Goal: Information Seeking & Learning: Learn about a topic

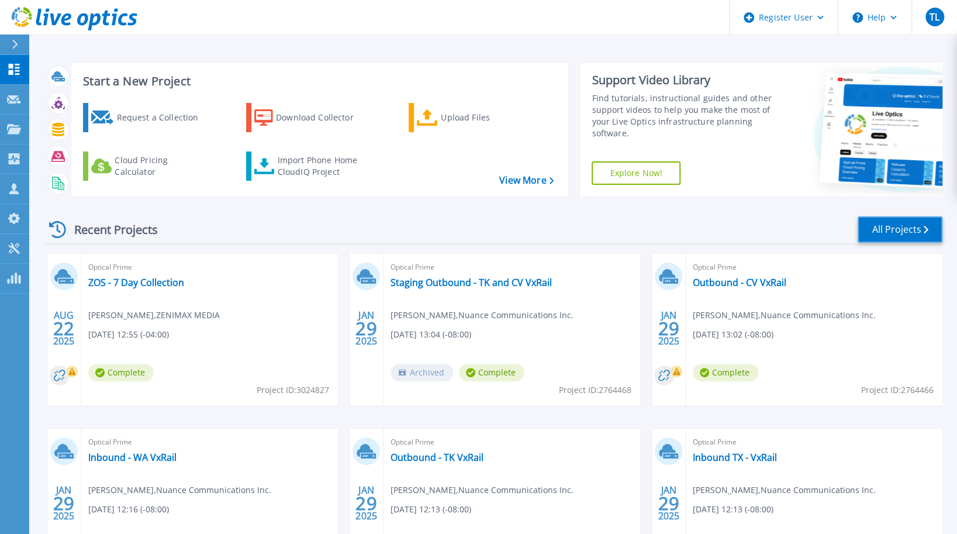
click at [894, 233] on link "All Projects" at bounding box center [900, 229] width 85 height 26
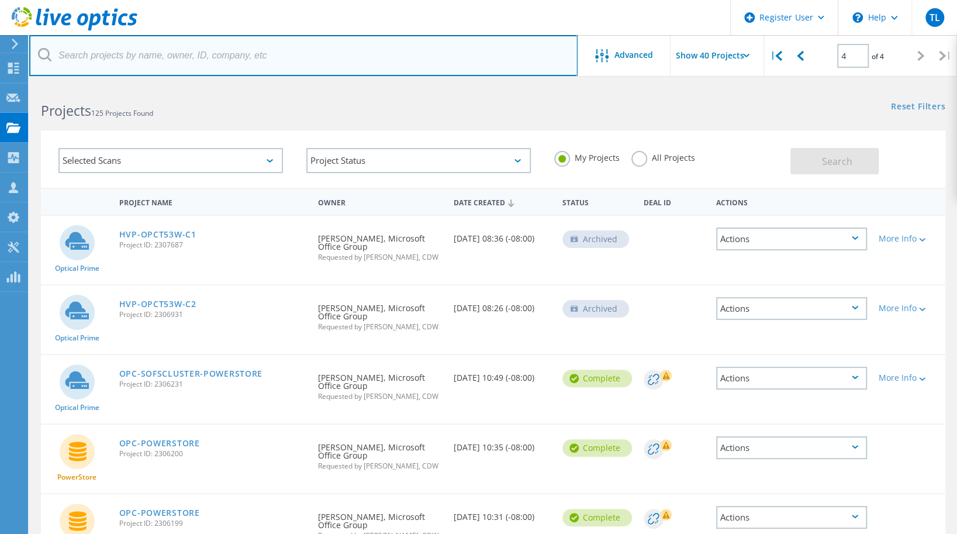
click at [264, 57] on input "text" at bounding box center [303, 55] width 548 height 41
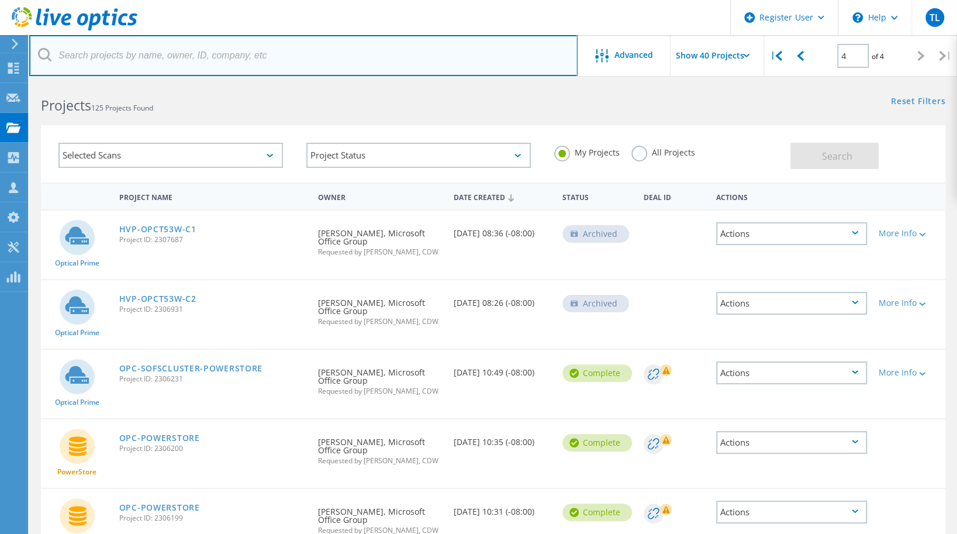
scroll to position [5, 0]
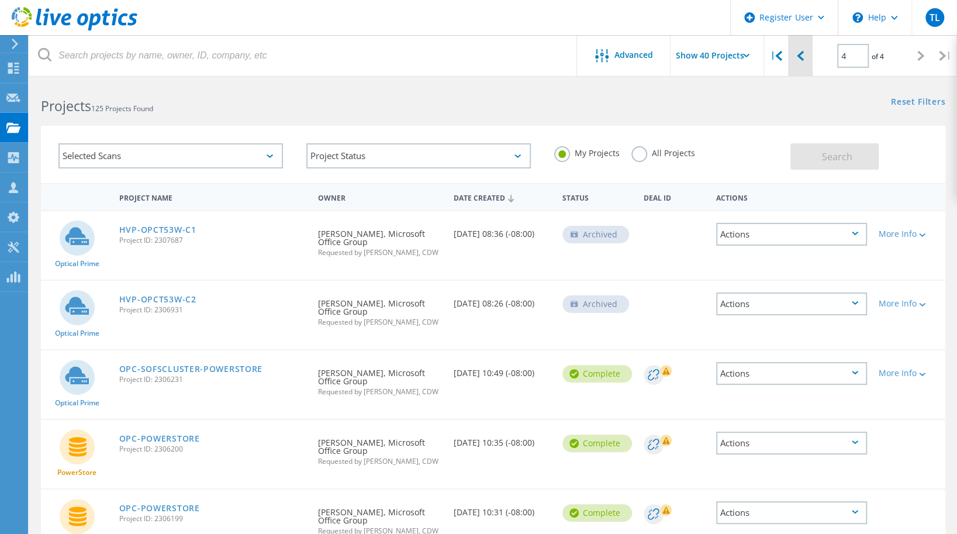
click at [803, 53] on icon at bounding box center [800, 56] width 7 height 10
type input "3"
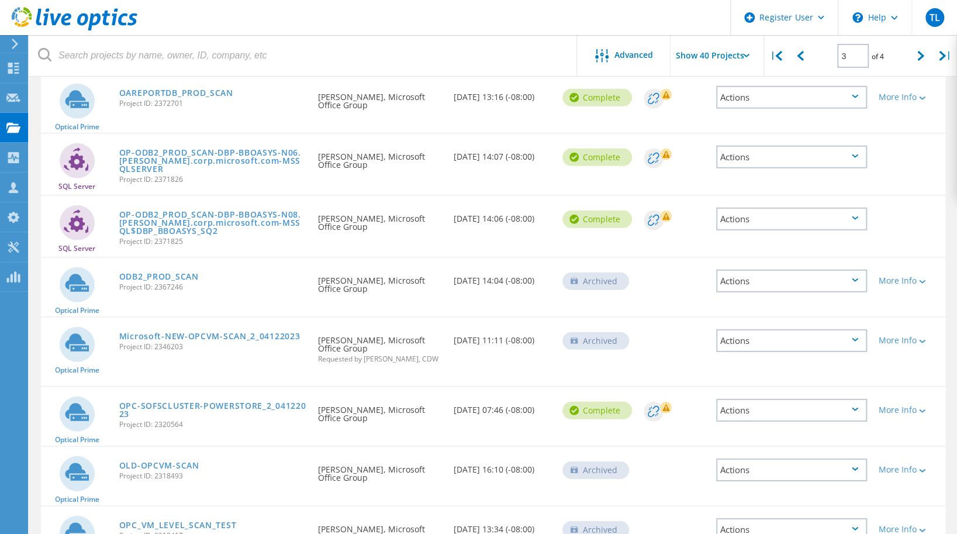
scroll to position [2195, 0]
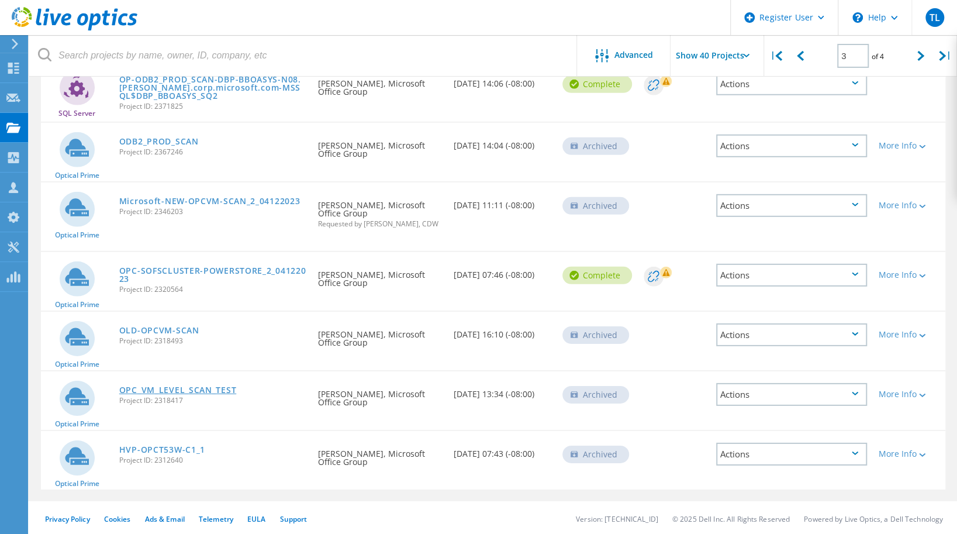
click at [198, 390] on link "OPC_VM_LEVEL_SCAN_TEST" at bounding box center [177, 390] width 117 height 8
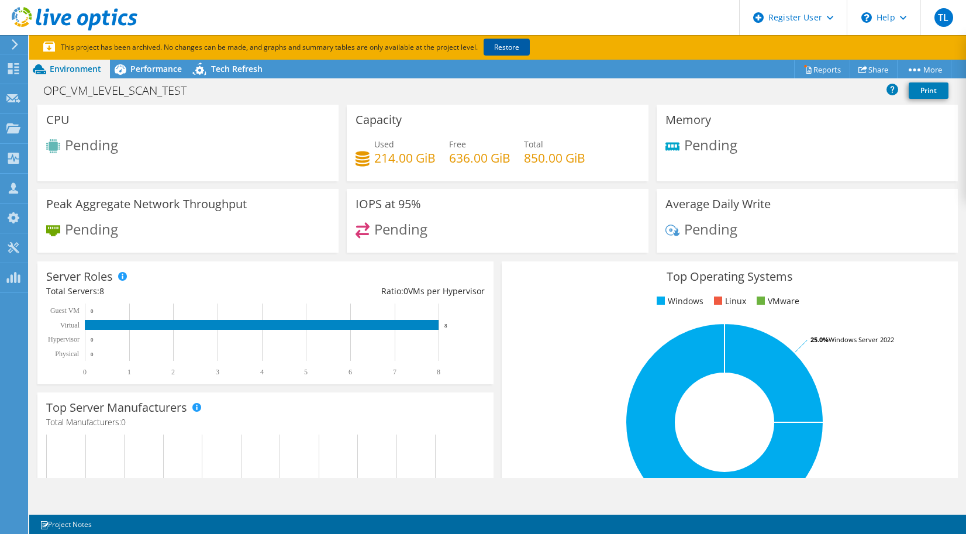
click at [514, 50] on link "Restore" at bounding box center [506, 47] width 46 height 17
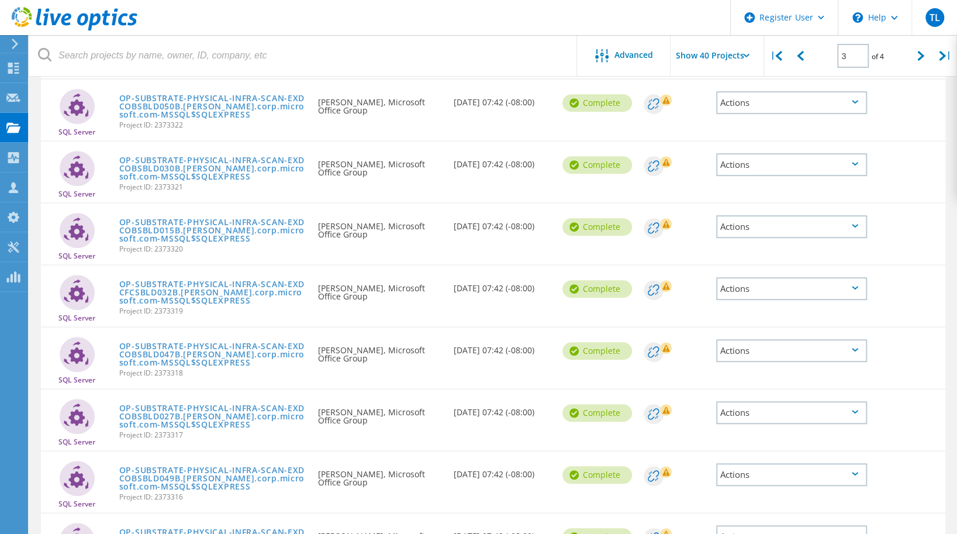
scroll to position [322, 0]
click at [909, 60] on div at bounding box center [921, 56] width 24 height 42
type input "4"
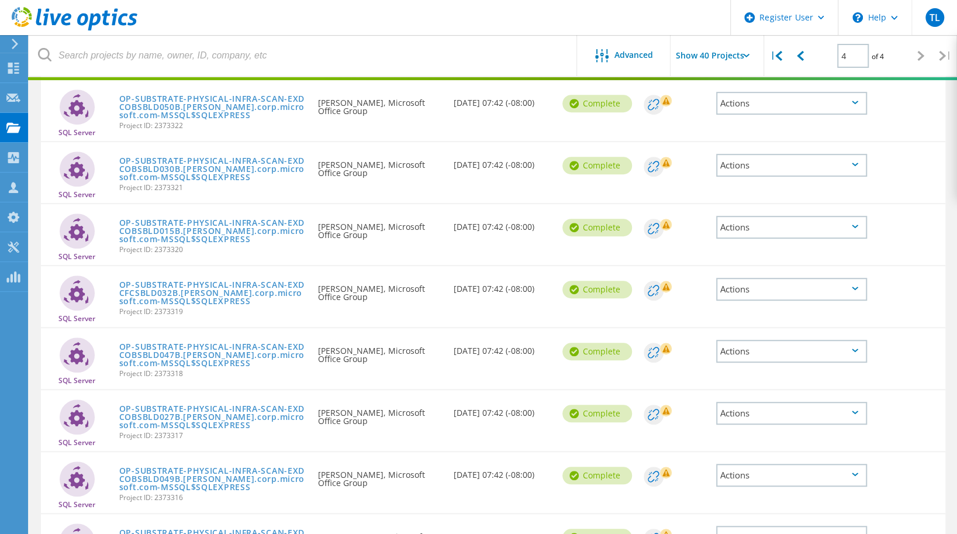
scroll to position [75, 0]
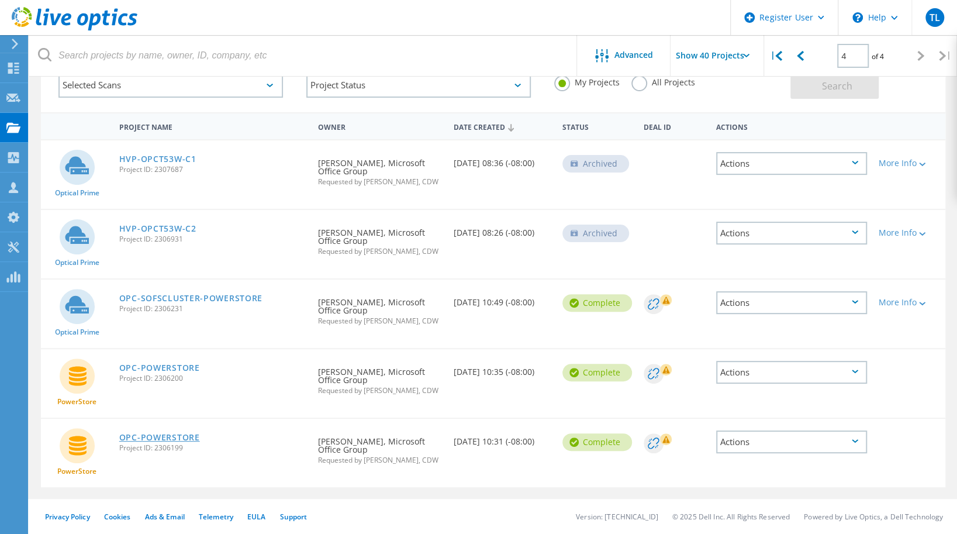
click at [172, 433] on link "OPC-POWERSTORE" at bounding box center [159, 437] width 81 height 8
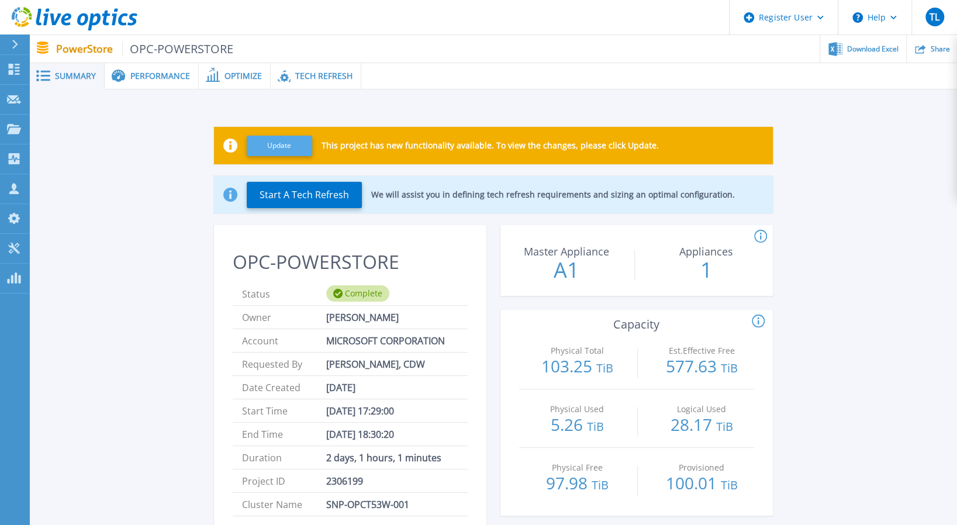
click at [279, 142] on button "Update" at bounding box center [279, 146] width 65 height 20
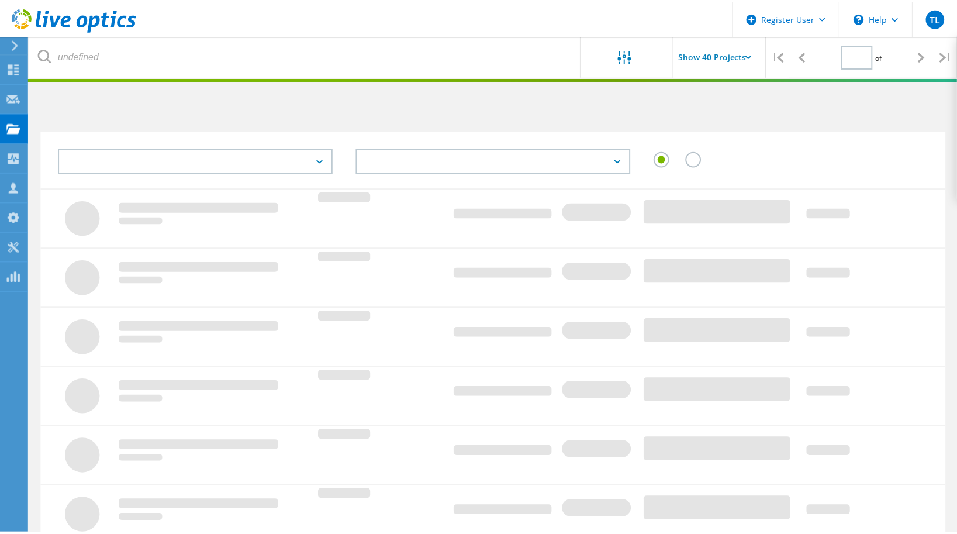
scroll to position [75, 0]
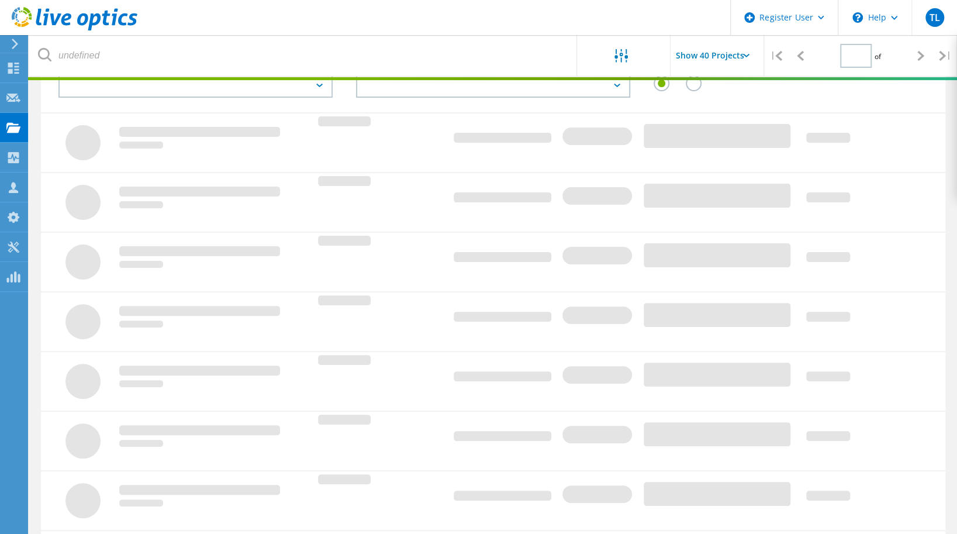
type input "4"
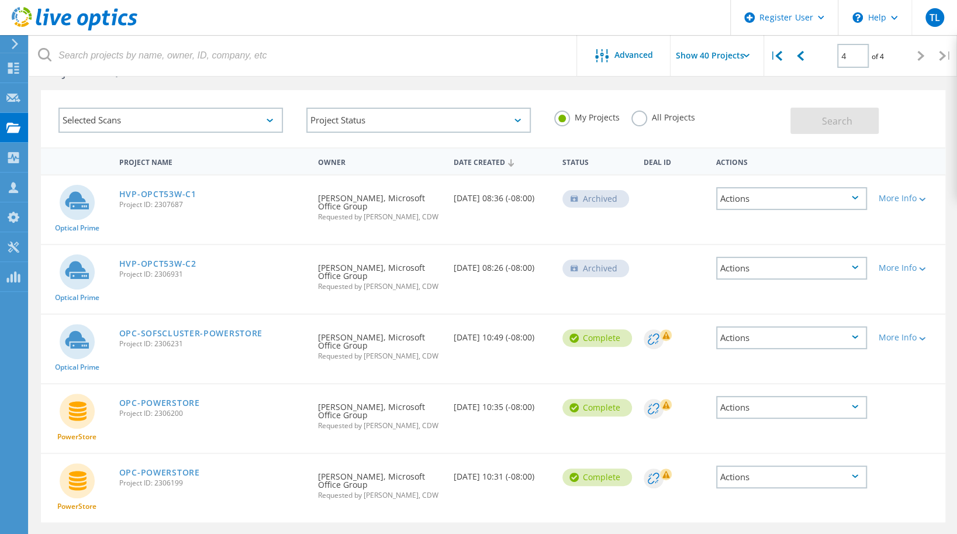
scroll to position [42, 0]
click at [780, 199] on div "Actions" at bounding box center [791, 197] width 151 height 23
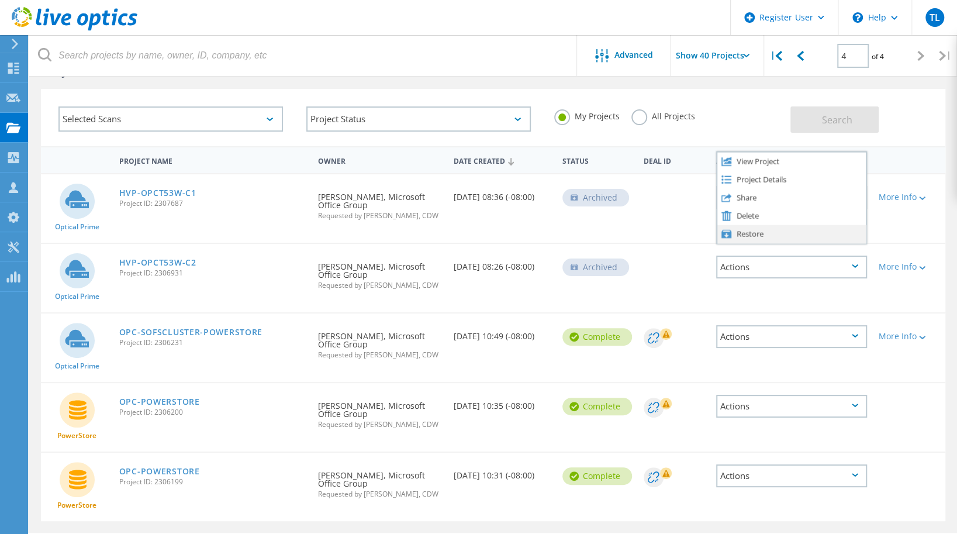
click at [768, 233] on div "Restore" at bounding box center [791, 233] width 148 height 18
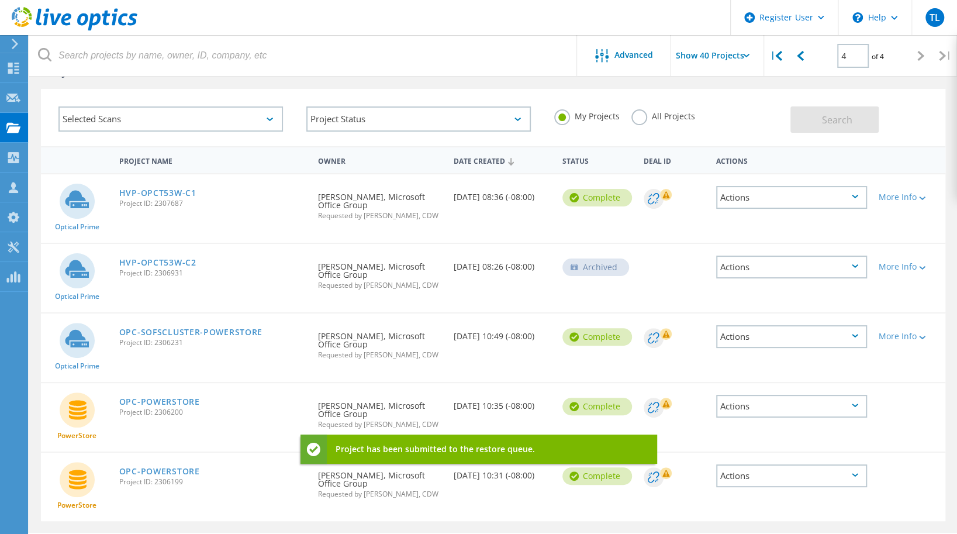
click at [768, 269] on div "Actions" at bounding box center [791, 266] width 151 height 23
click at [764, 307] on div "Restore" at bounding box center [791, 303] width 148 height 18
click at [171, 189] on link "HVP-OPCT53W-C1" at bounding box center [157, 193] width 77 height 8
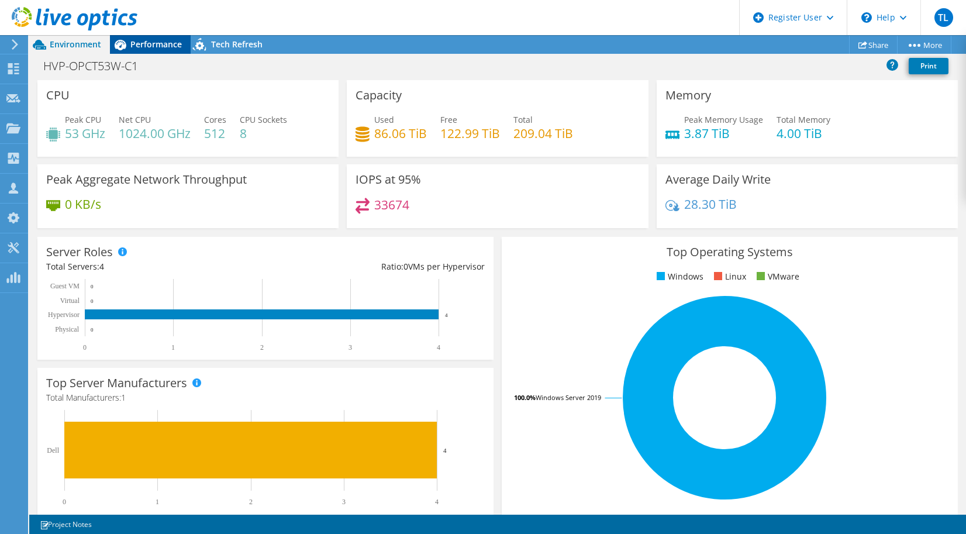
click at [157, 40] on span "Performance" at bounding box center [155, 44] width 51 height 11
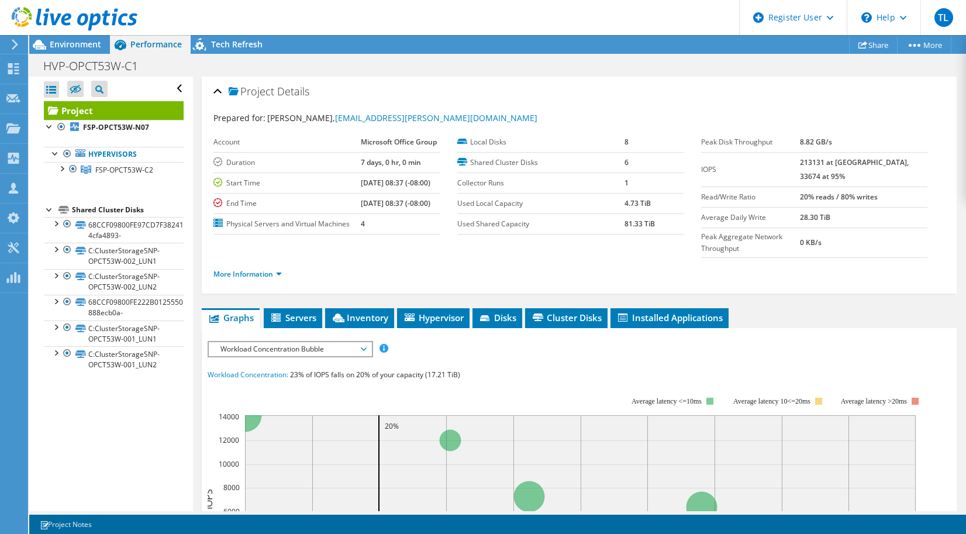
click at [157, 40] on span "Performance" at bounding box center [155, 44] width 51 height 11
click at [288, 323] on span "Servers" at bounding box center [292, 318] width 47 height 12
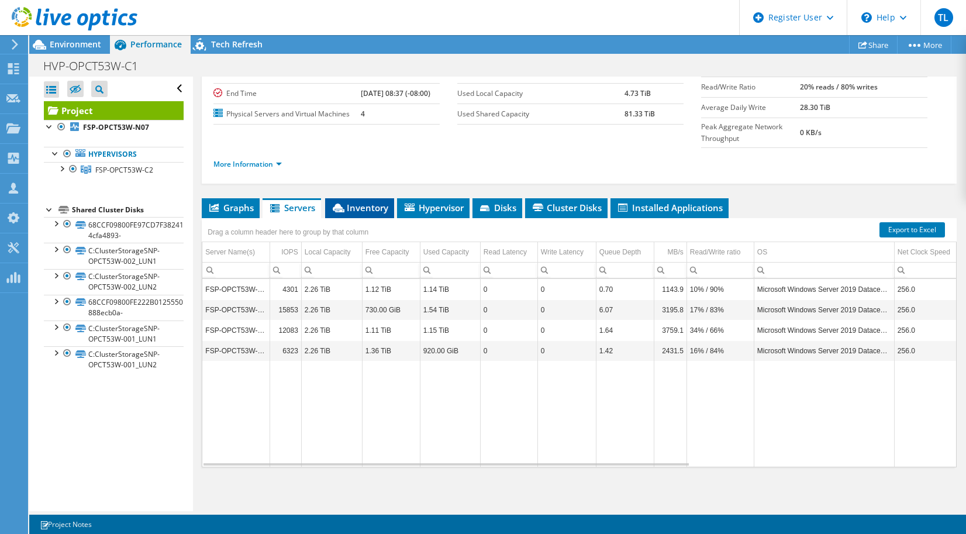
scroll to position [122, 0]
click at [355, 205] on span "Inventory" at bounding box center [359, 208] width 57 height 12
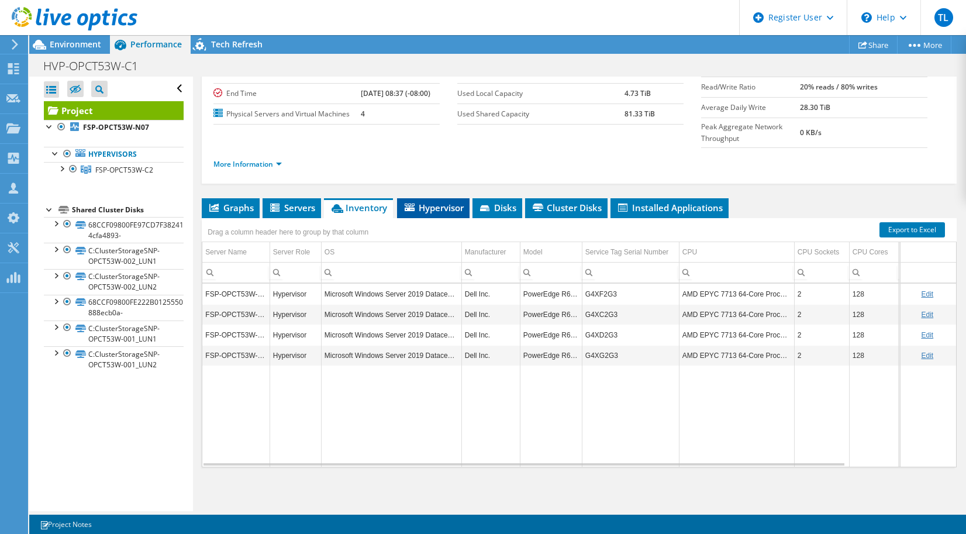
click at [441, 208] on span "Hypervisor" at bounding box center [433, 208] width 61 height 12
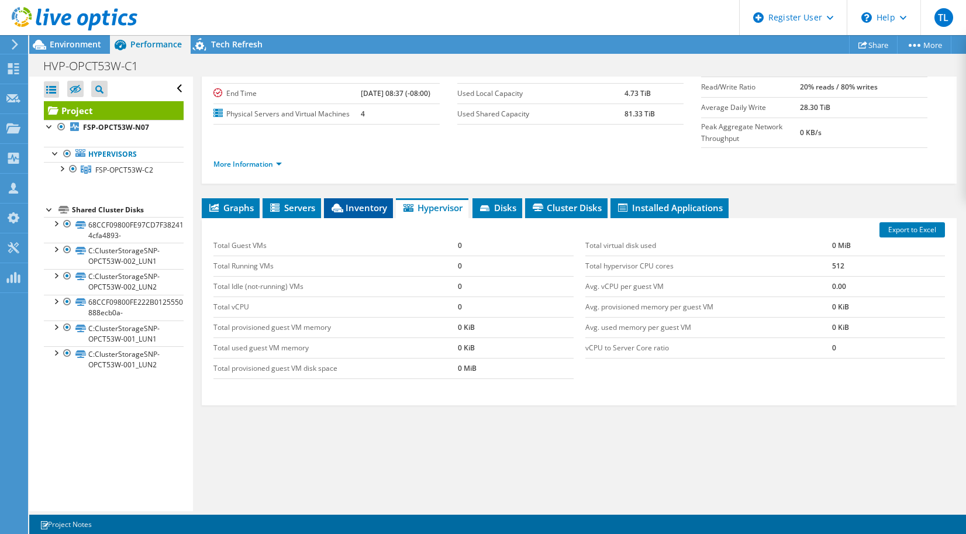
click at [351, 207] on span "Inventory" at bounding box center [358, 208] width 57 height 12
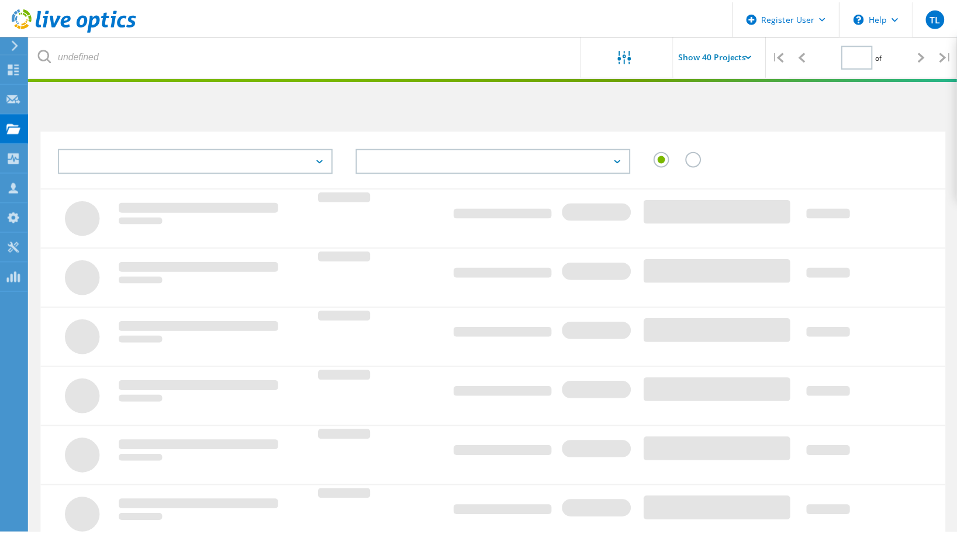
scroll to position [42, 0]
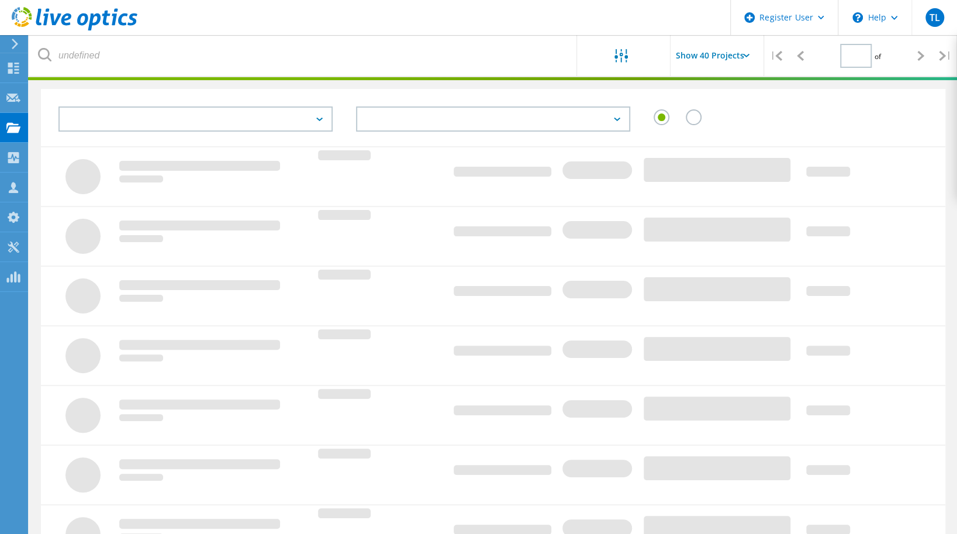
type input "4"
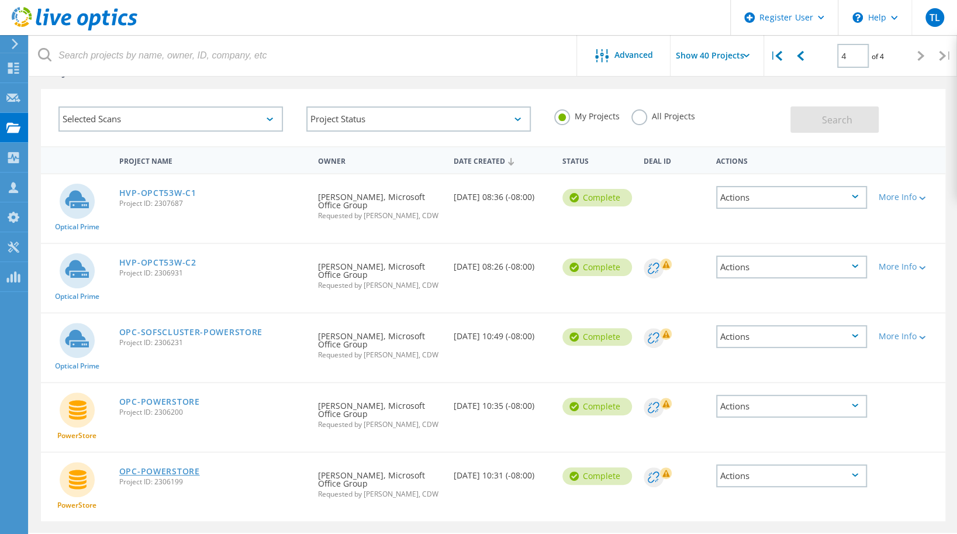
click at [160, 470] on link "OPC-POWERSTORE" at bounding box center [159, 471] width 81 height 8
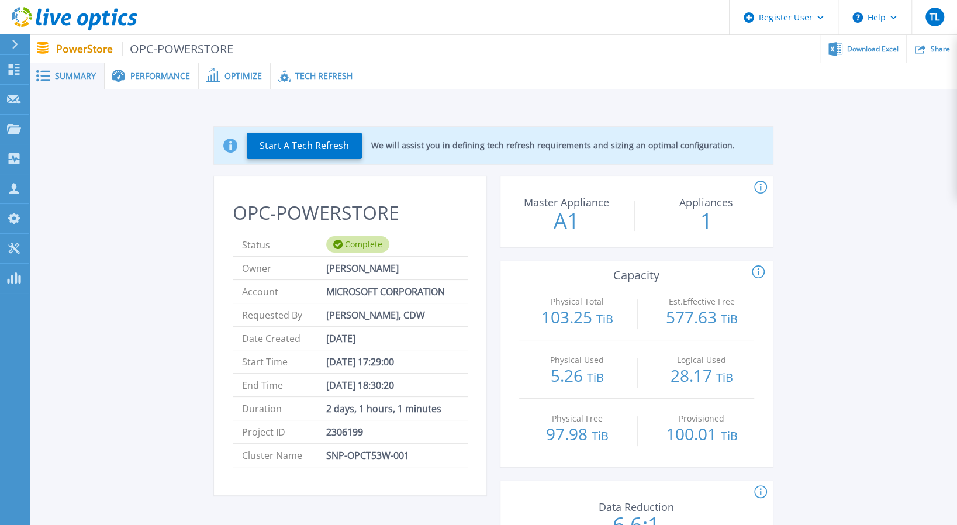
click at [175, 75] on span "Performance" at bounding box center [160, 76] width 60 height 8
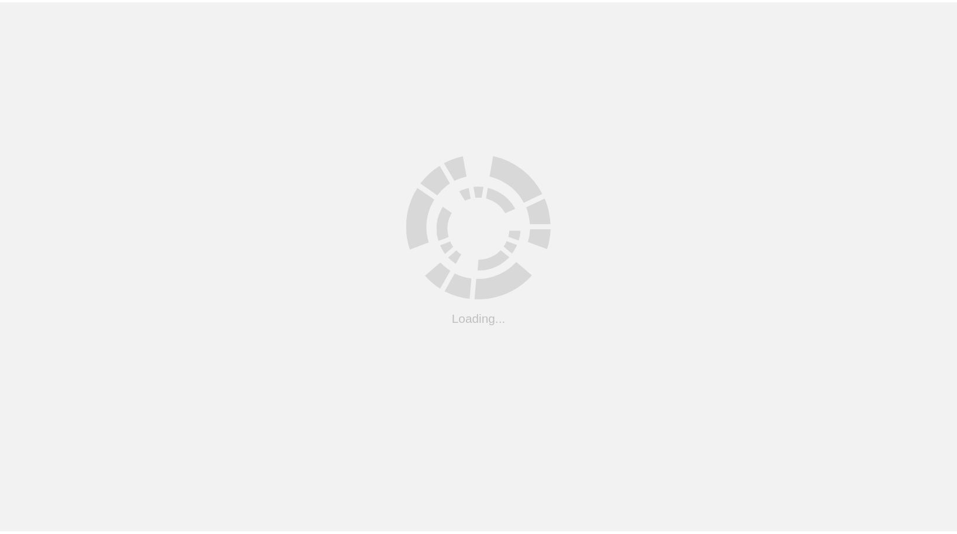
scroll to position [42, 0]
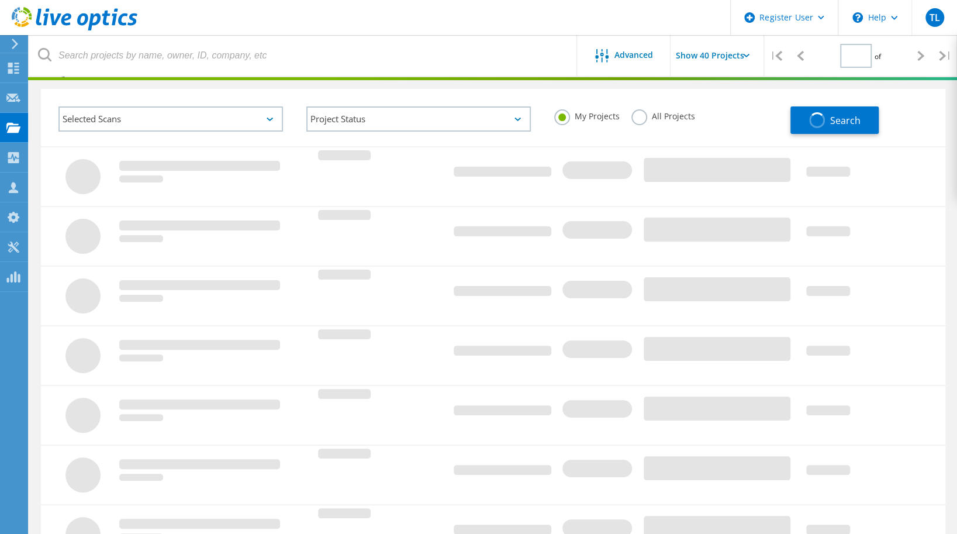
type input "4"
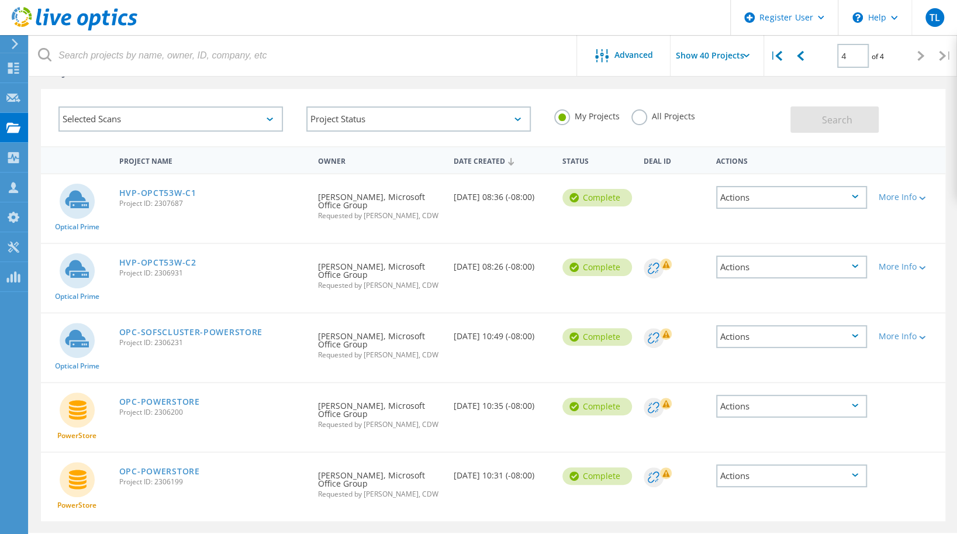
scroll to position [0, 0]
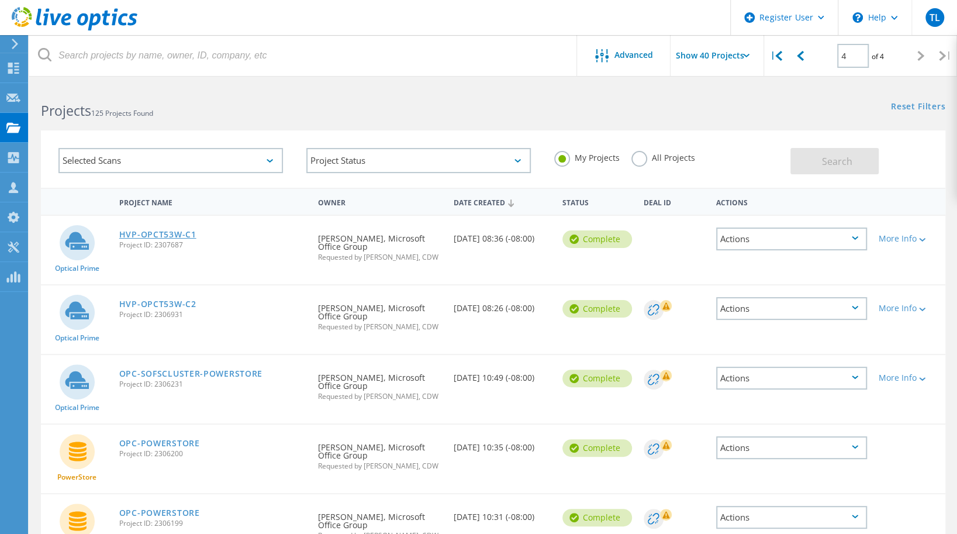
click at [155, 233] on link "HVP-OPCT53W-C1" at bounding box center [157, 234] width 77 height 8
click at [803, 60] on icon at bounding box center [800, 56] width 7 height 10
type input "3"
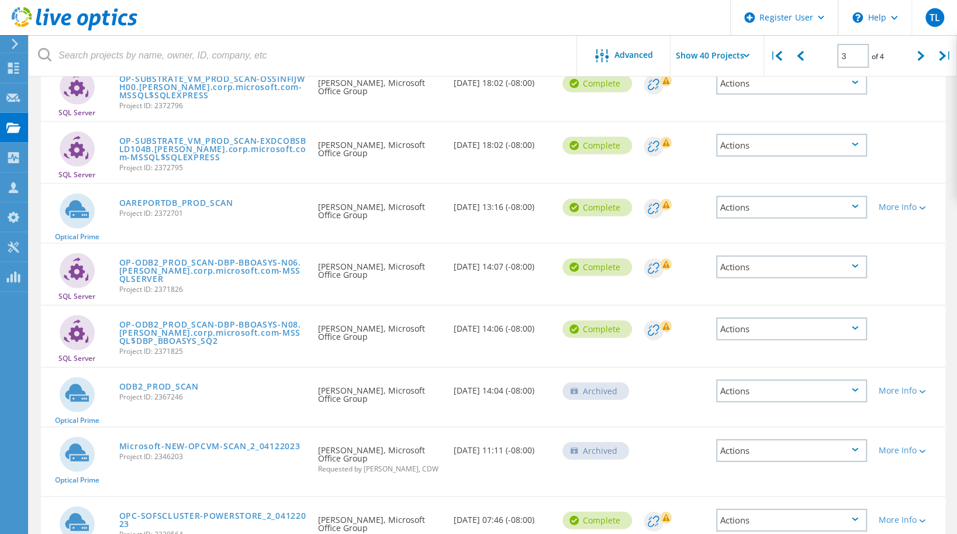
scroll to position [2195, 0]
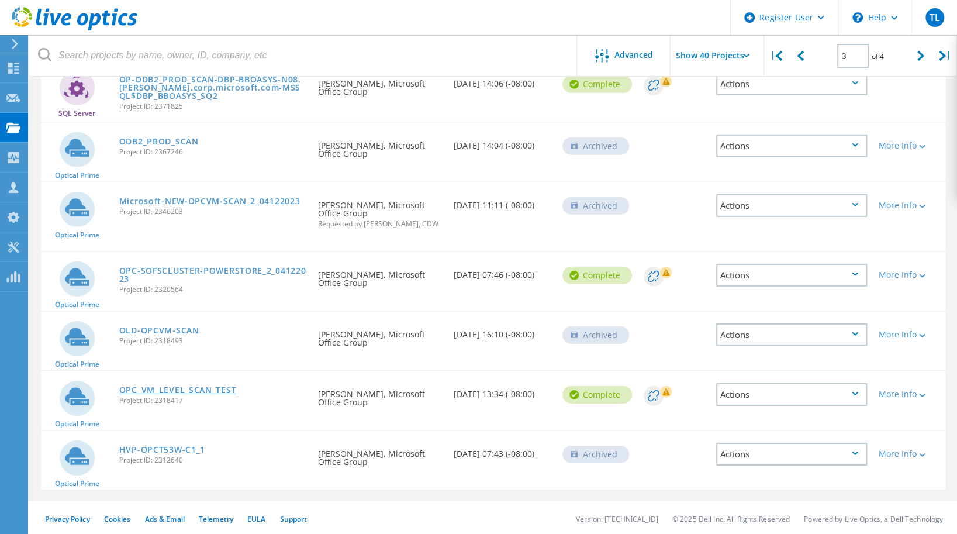
click at [191, 386] on link "OPC_VM_LEVEL_SCAN_TEST" at bounding box center [177, 390] width 117 height 8
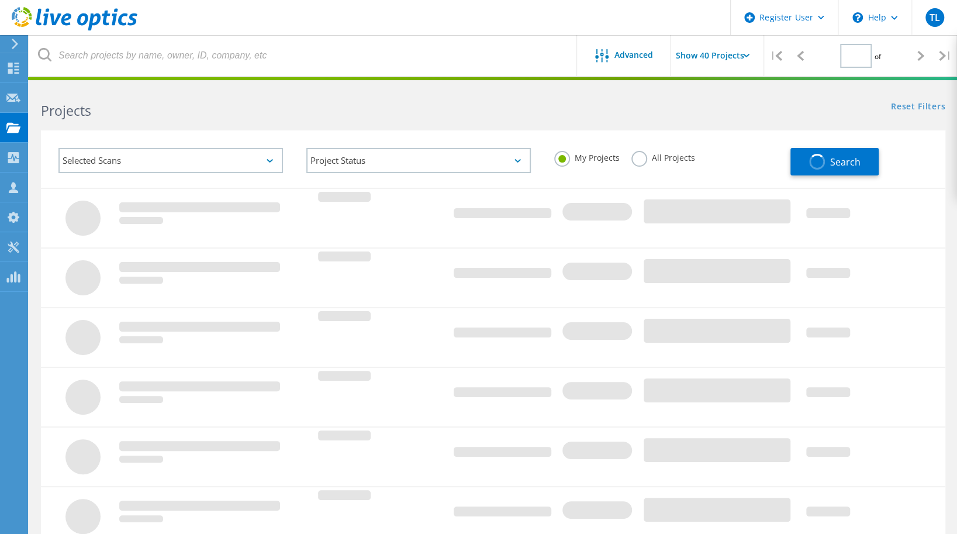
scroll to position [297, 0]
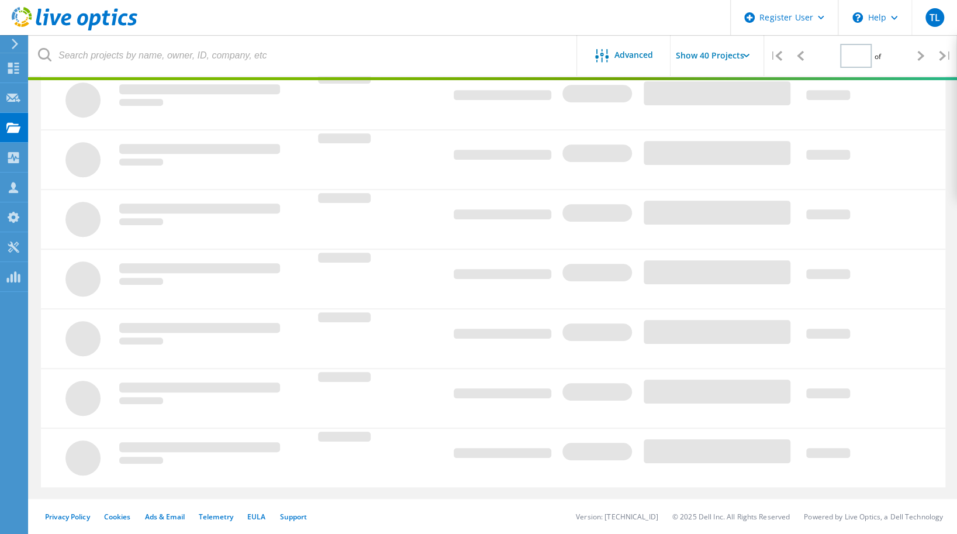
type input "3"
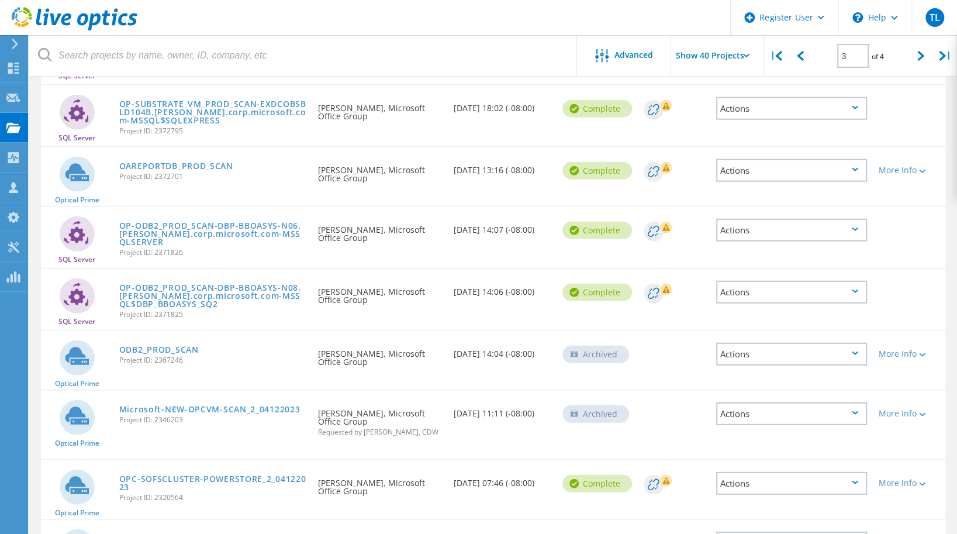
scroll to position [2195, 0]
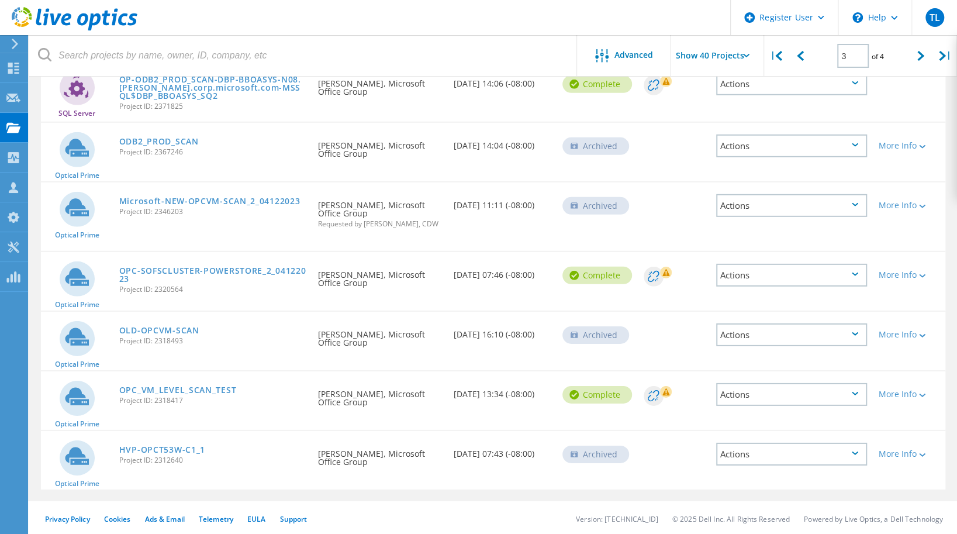
click at [746, 325] on div "Actions" at bounding box center [791, 334] width 151 height 23
click at [748, 368] on div "Restore" at bounding box center [791, 371] width 148 height 18
click at [777, 203] on div "Actions" at bounding box center [791, 205] width 151 height 23
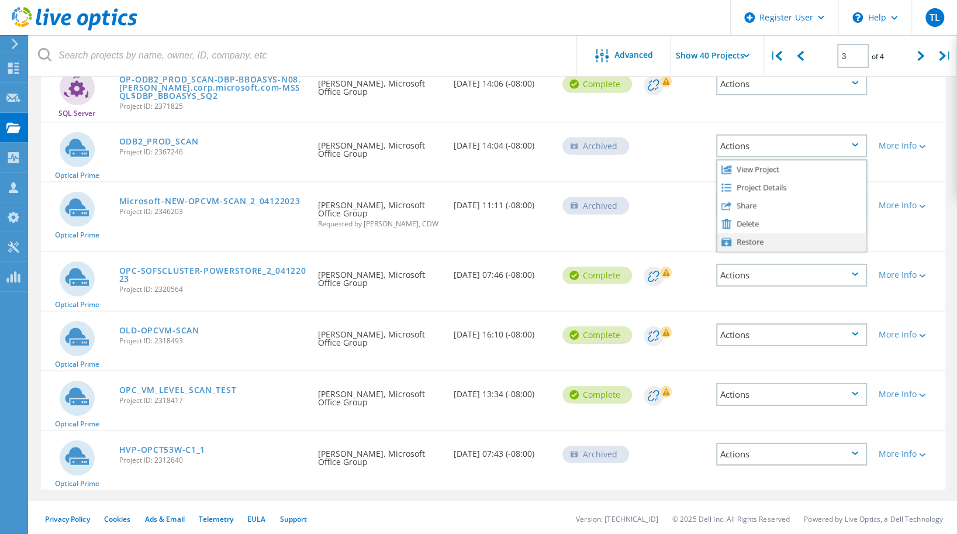
click at [759, 238] on div "Restore" at bounding box center [791, 242] width 148 height 18
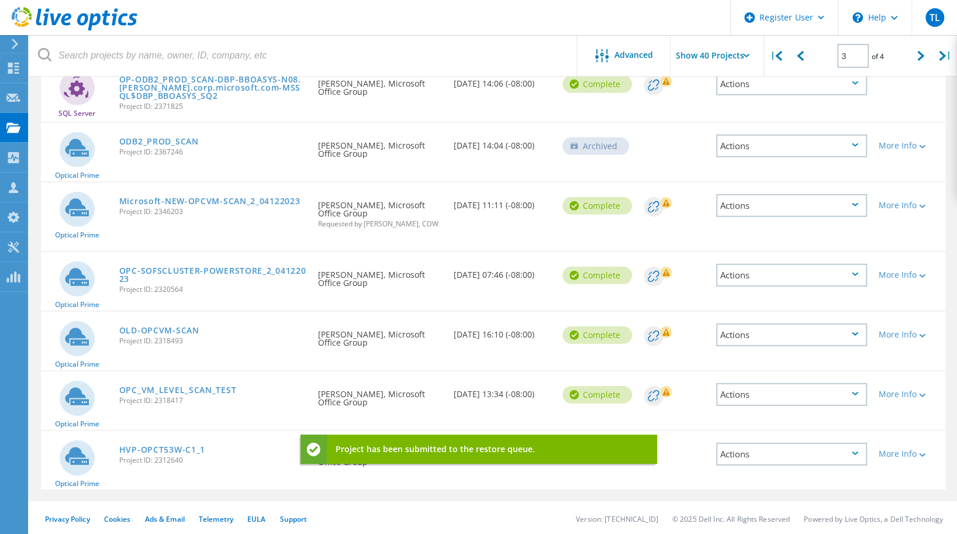
click at [759, 144] on div "Actions" at bounding box center [791, 145] width 151 height 23
click at [751, 182] on div "Restore" at bounding box center [791, 182] width 148 height 18
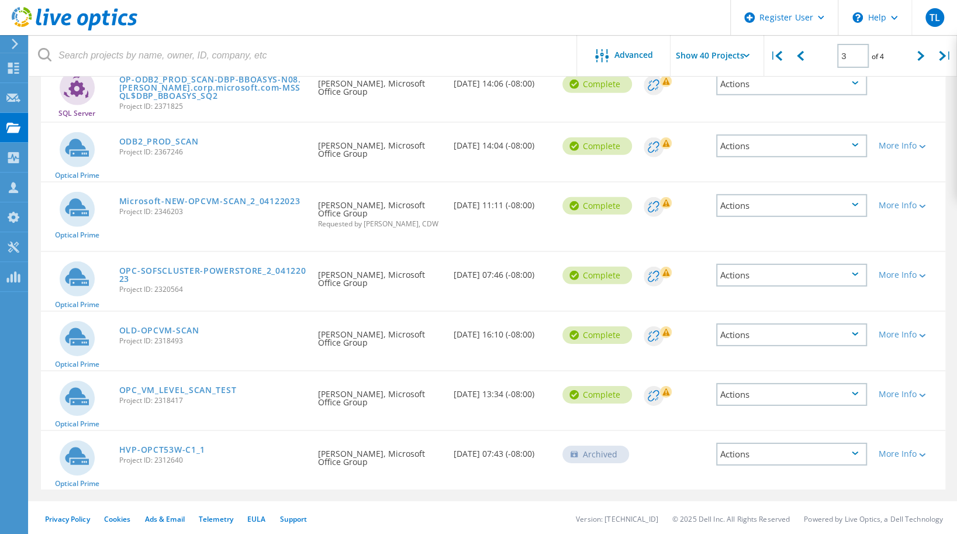
click at [749, 443] on div "Actions" at bounding box center [791, 454] width 151 height 23
click at [749, 490] on div "Restore" at bounding box center [791, 490] width 148 height 18
click at [172, 445] on link "HVP-OPCT53W-C1_1" at bounding box center [162, 449] width 86 height 8
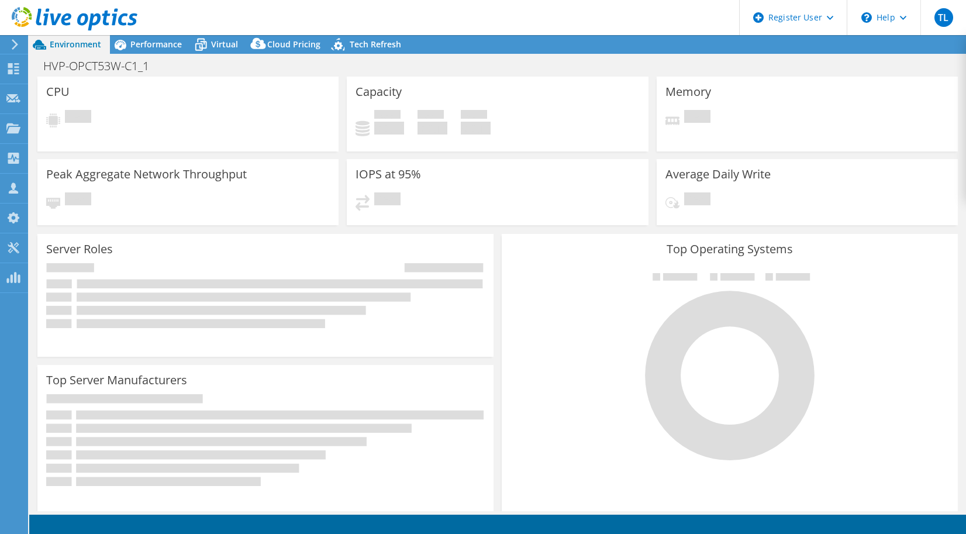
select select "USD"
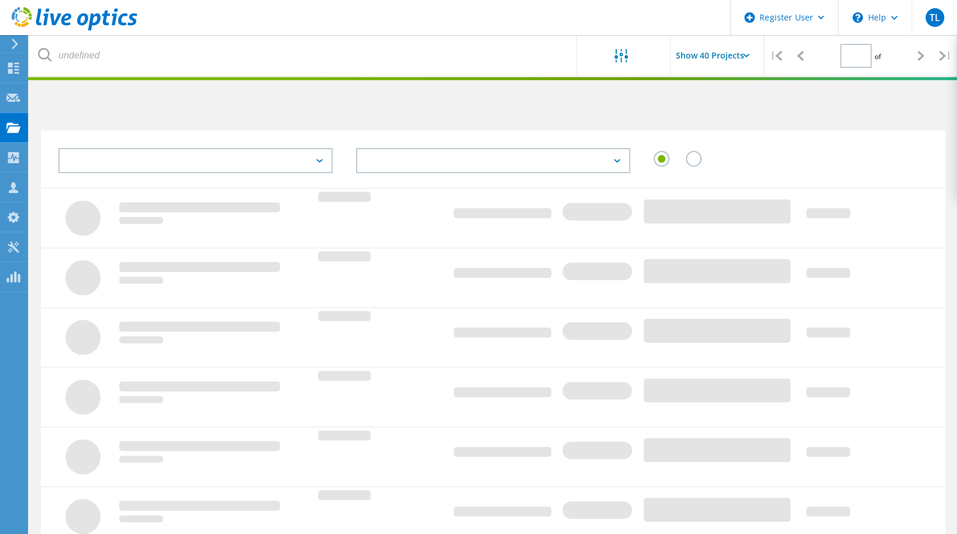
scroll to position [297, 0]
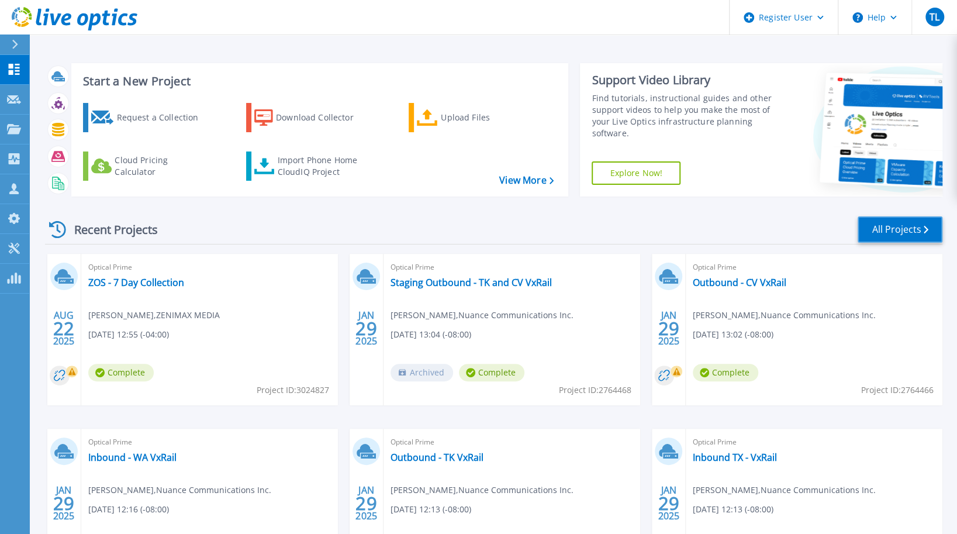
click at [904, 234] on link "All Projects" at bounding box center [900, 229] width 85 height 26
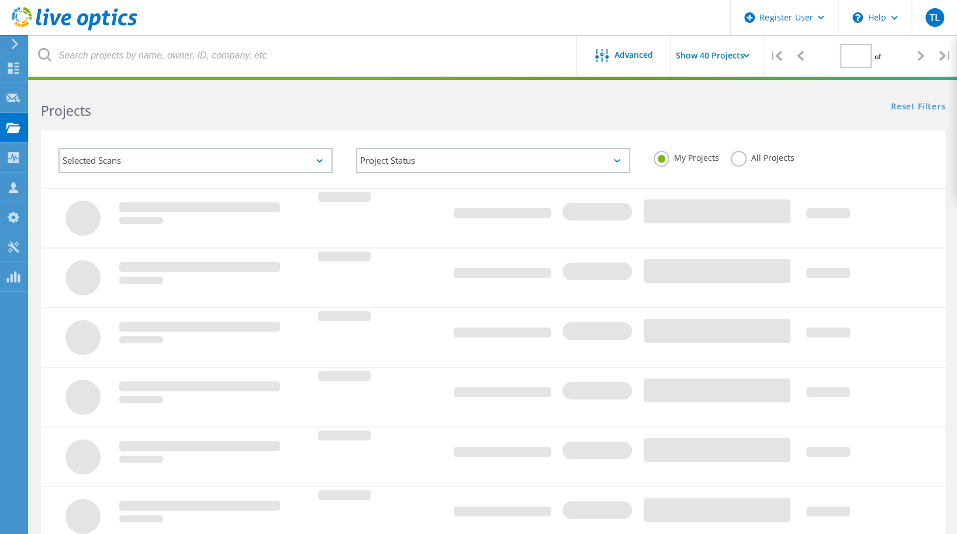
type input "3"
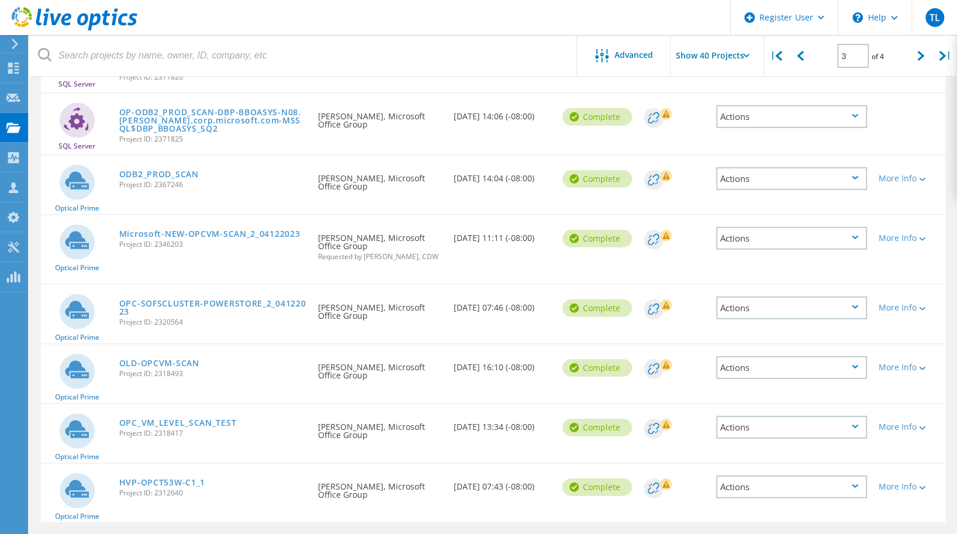
scroll to position [2195, 0]
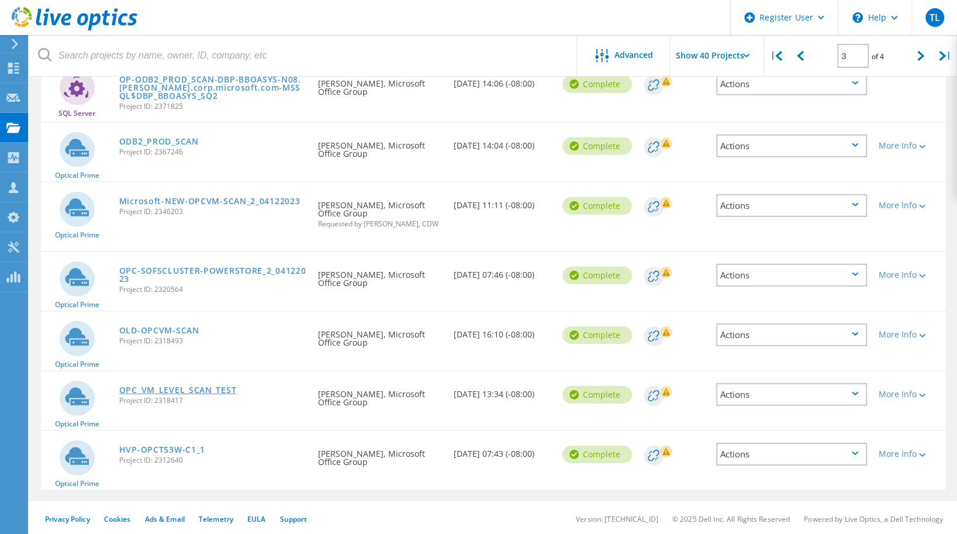
click at [183, 386] on link "OPC_VM_LEVEL_SCAN_TEST" at bounding box center [177, 390] width 117 height 8
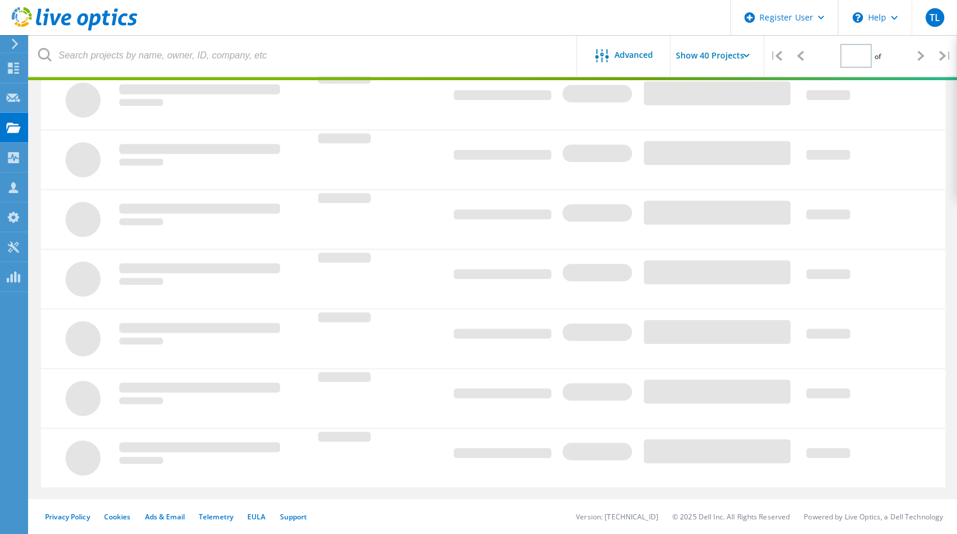
type input "3"
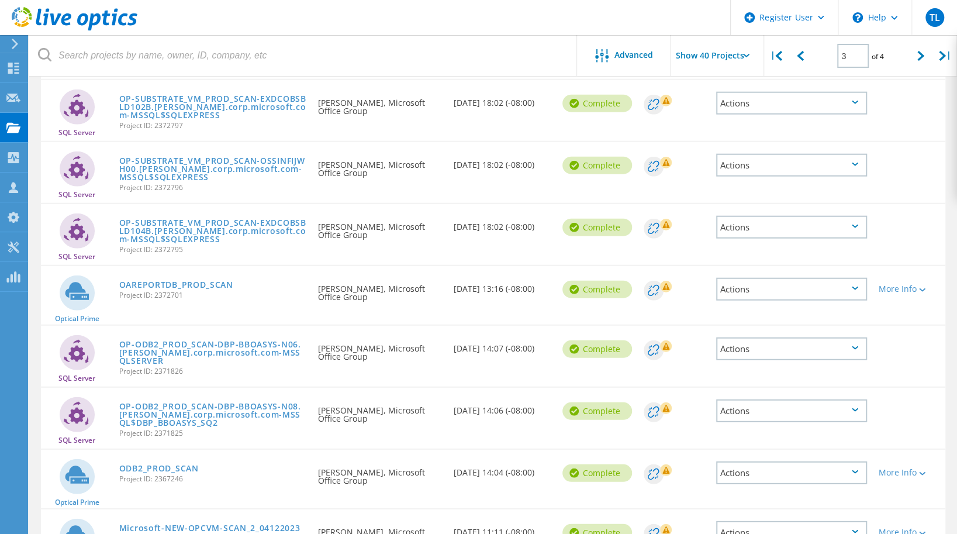
scroll to position [2195, 0]
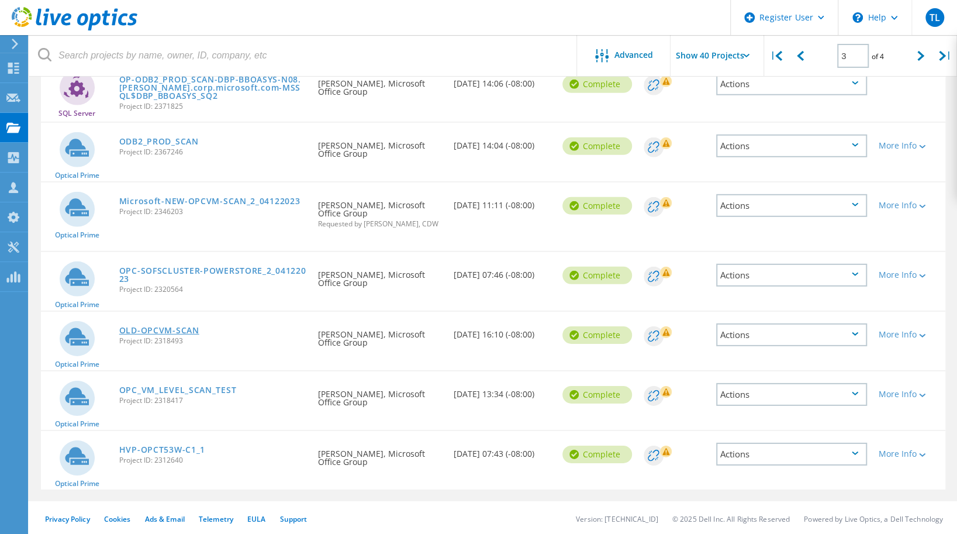
click at [159, 327] on link "OLD-OPCVM-SCAN" at bounding box center [159, 330] width 80 height 8
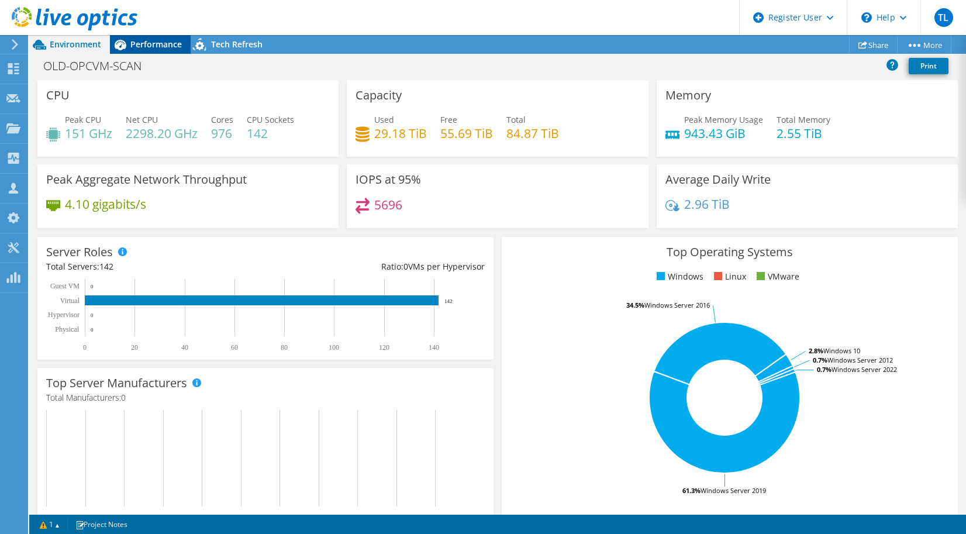
click at [149, 49] on span "Performance" at bounding box center [155, 44] width 51 height 11
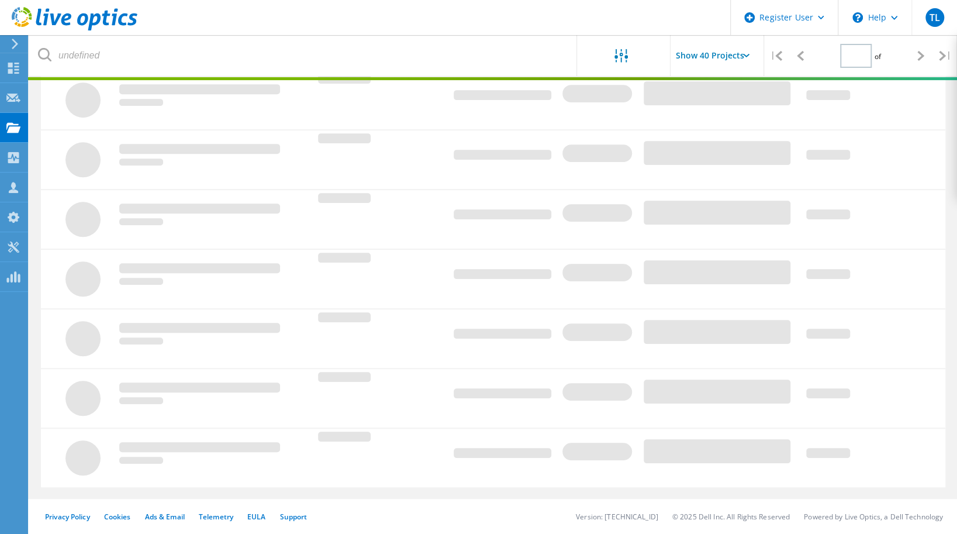
type input "3"
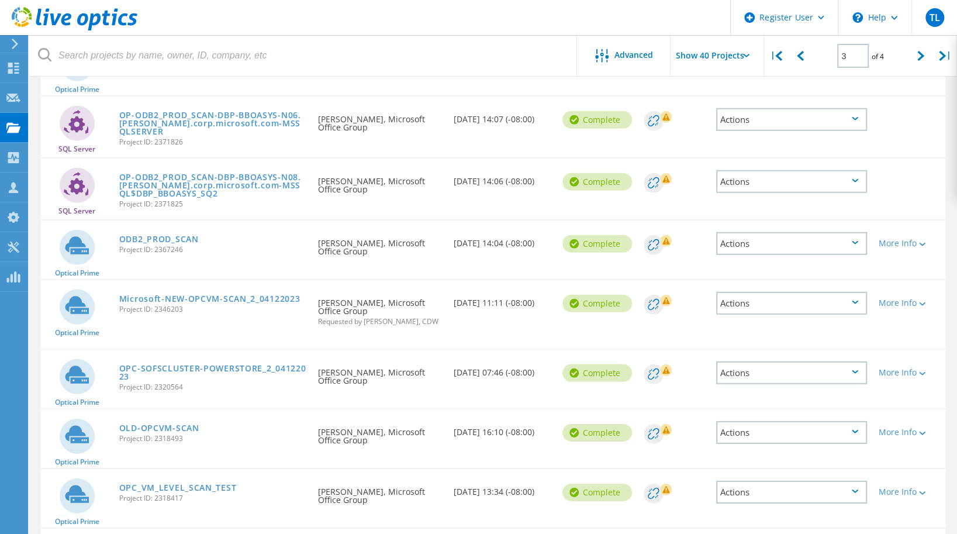
scroll to position [2195, 0]
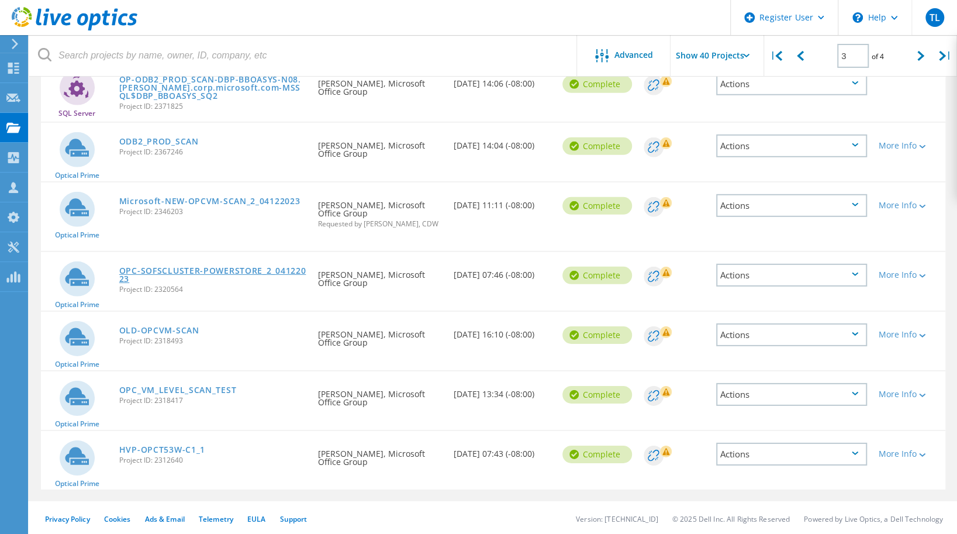
click at [201, 268] on link "OPC-SOFSCLUSTER-POWERSTORE_2_04122023" at bounding box center [212, 275] width 187 height 16
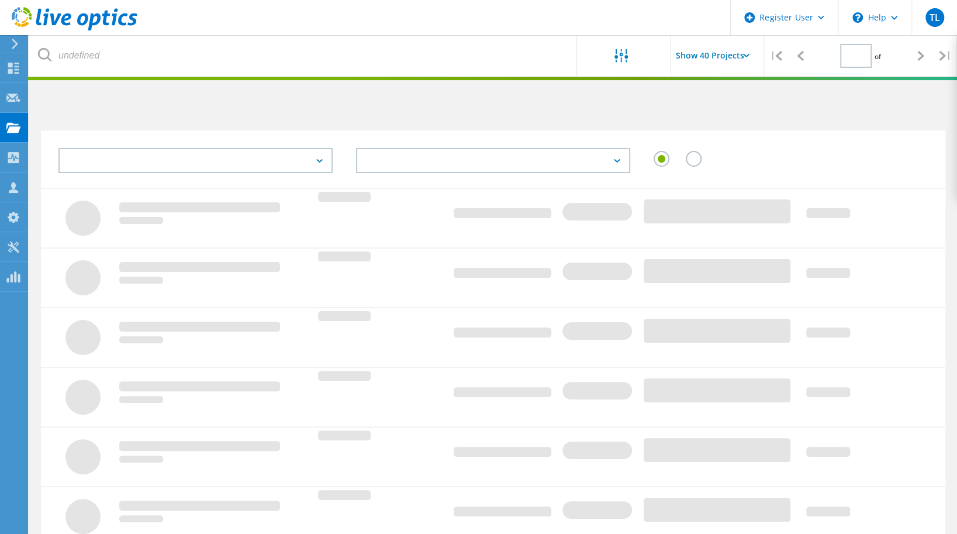
scroll to position [297, 0]
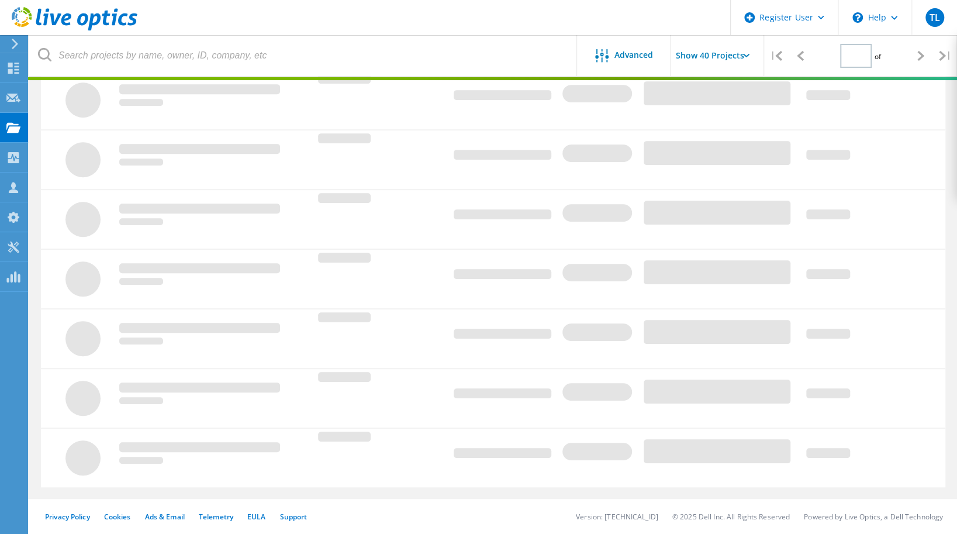
type input "3"
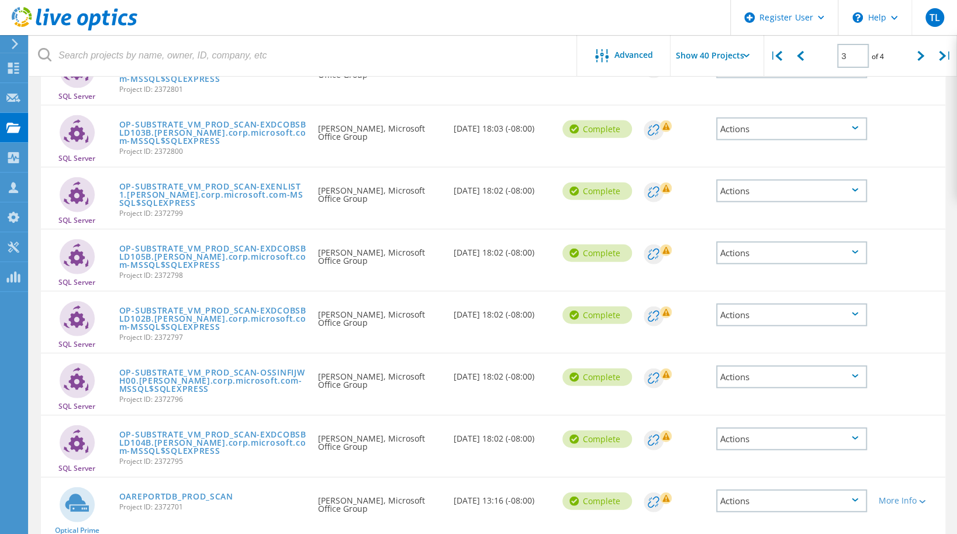
scroll to position [2195, 0]
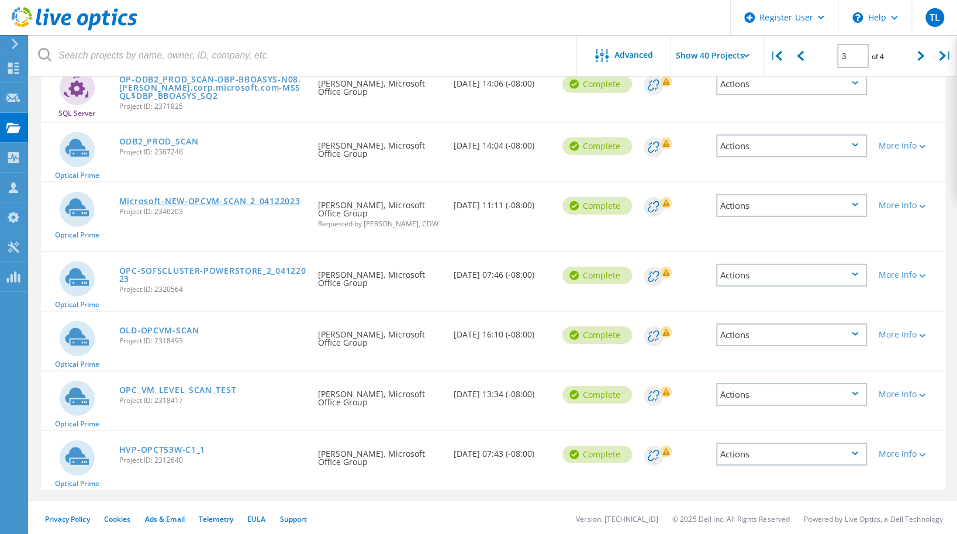
click at [186, 198] on link "Microsoft-NEW-OPCVM-SCAN_2_04122023" at bounding box center [209, 201] width 181 height 8
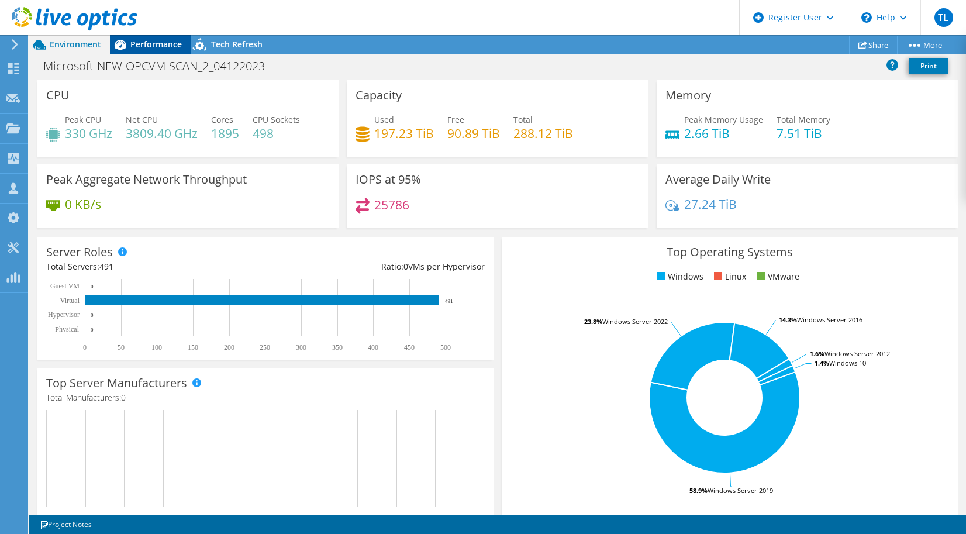
click at [153, 40] on span "Performance" at bounding box center [155, 44] width 51 height 11
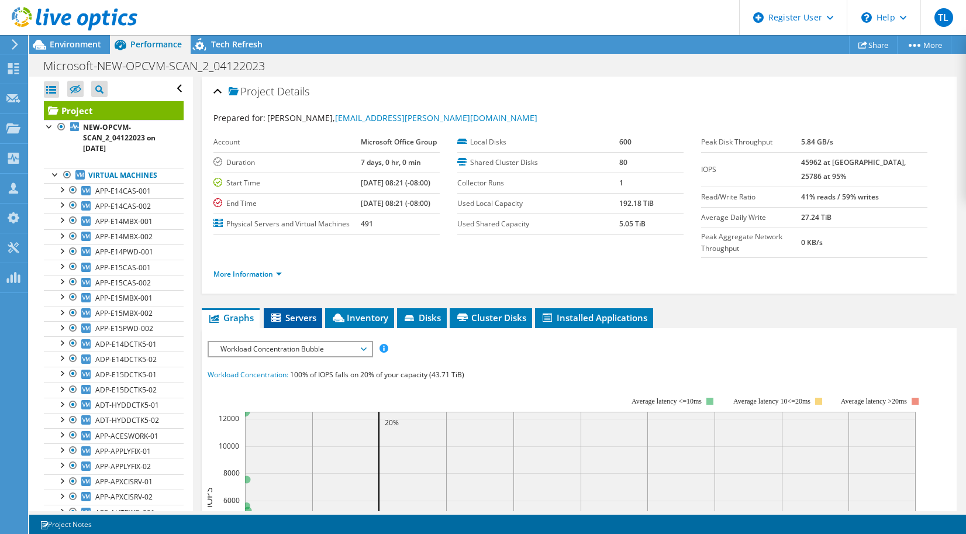
click at [303, 323] on span "Servers" at bounding box center [292, 318] width 47 height 12
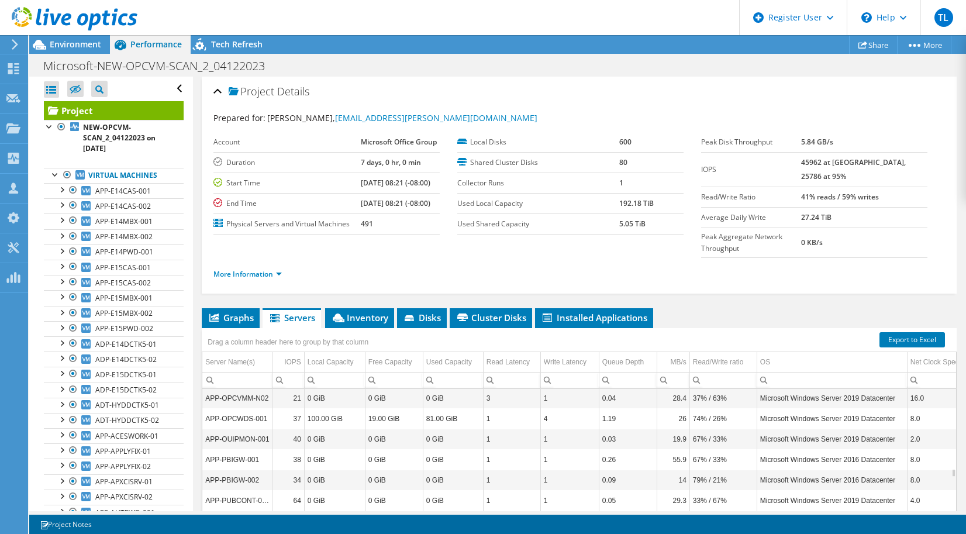
scroll to position [4207, 0]
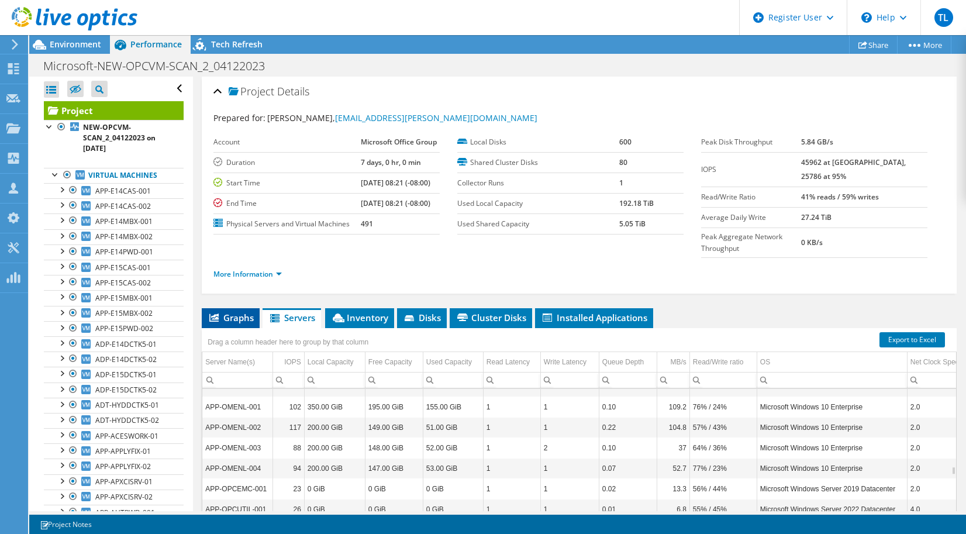
click at [225, 323] on span "Graphs" at bounding box center [231, 318] width 46 height 12
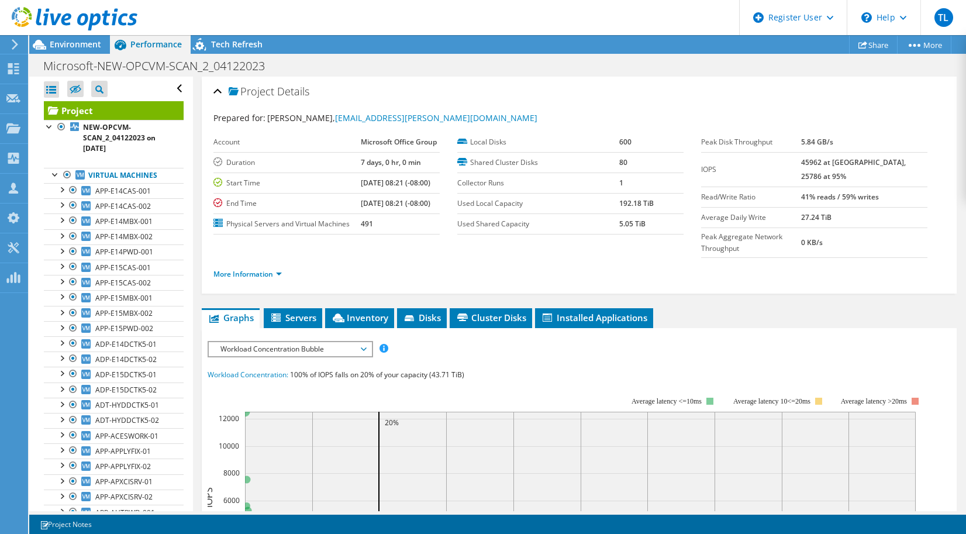
click at [225, 323] on span "Graphs" at bounding box center [231, 318] width 46 height 12
click at [422, 270] on div "More Information" at bounding box center [578, 274] width 731 height 33
